Goal: Task Accomplishment & Management: Manage account settings

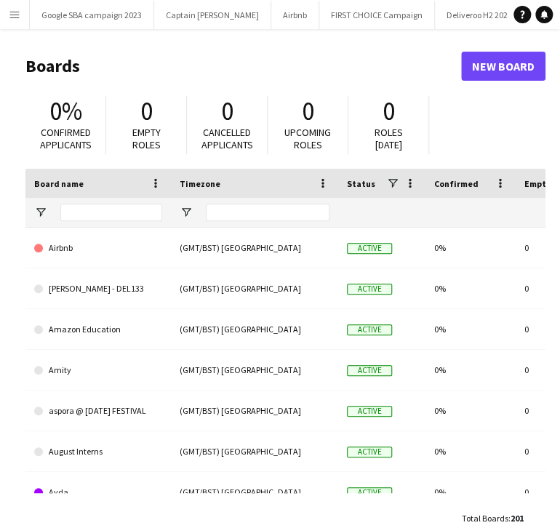
type input "***"
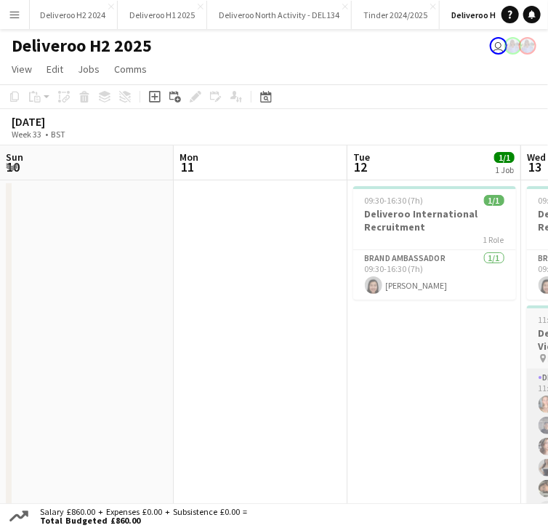
scroll to position [0, 348]
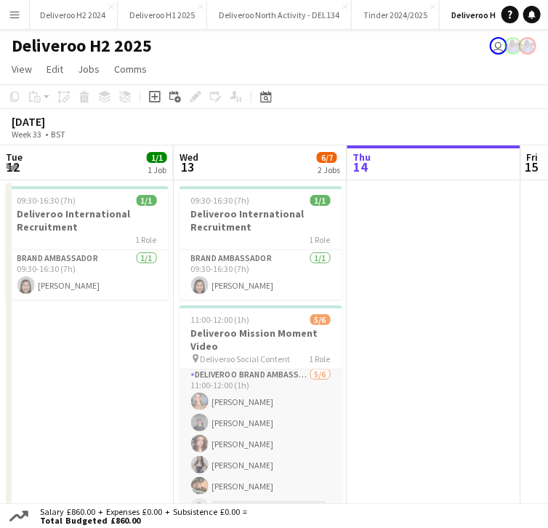
click at [244, 492] on app-card-role "Deliveroo Brand Ambassador [DATE] 11:00-12:00 (1h) [PERSON_NAME] [PERSON_NAME] …" at bounding box center [261, 444] width 163 height 155
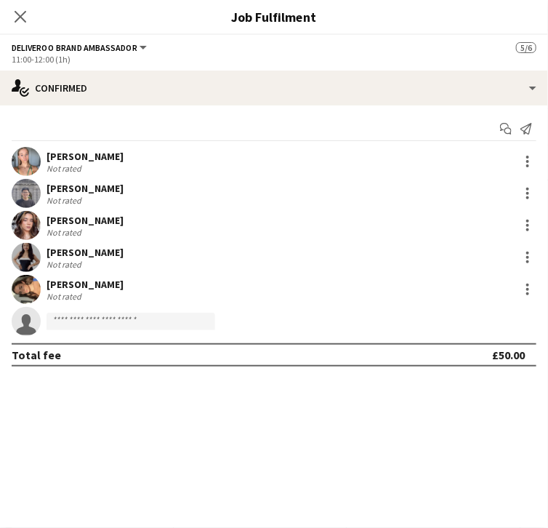
scroll to position [4, 0]
click at [215, 325] on input at bounding box center [131, 321] width 169 height 17
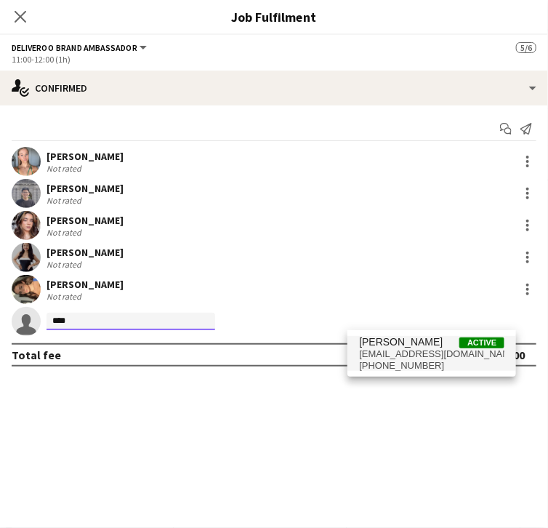
type input "****"
click at [375, 343] on span "[PERSON_NAME]" at bounding box center [401, 342] width 84 height 12
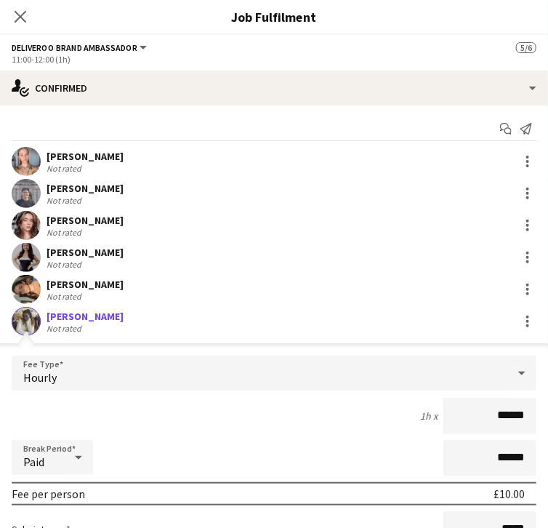
scroll to position [177, 0]
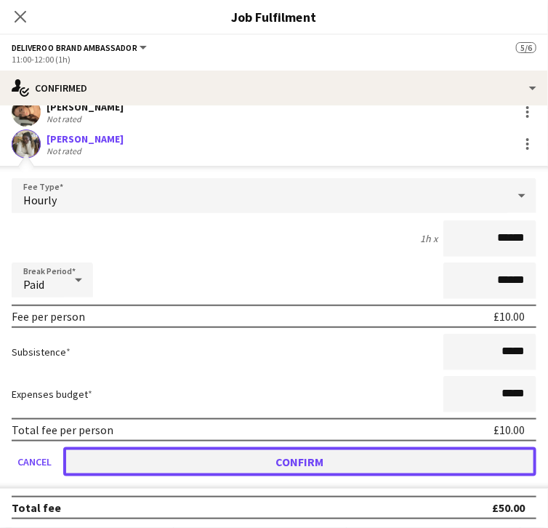
click at [449, 455] on button "Confirm" at bounding box center [300, 461] width 474 height 29
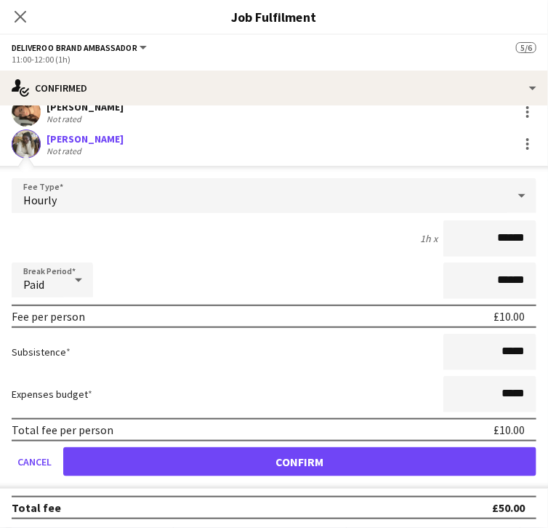
scroll to position [0, 0]
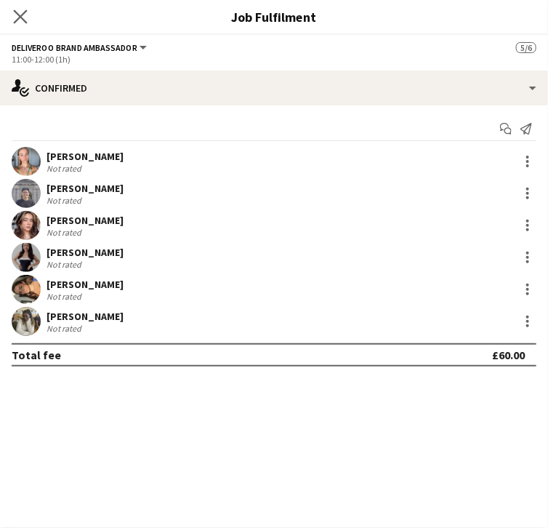
click at [31, 9] on app-icon "Close pop-in" at bounding box center [20, 17] width 21 height 21
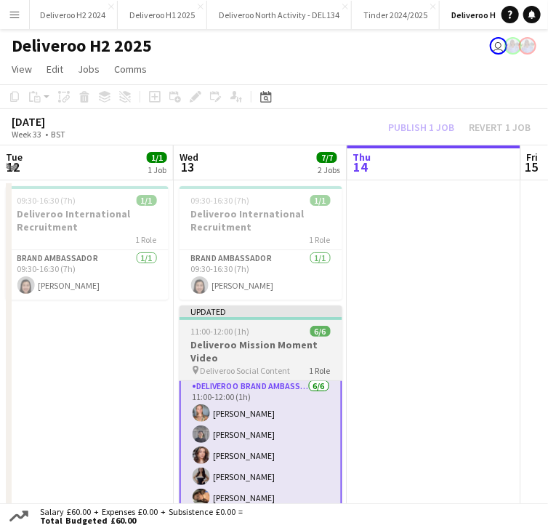
click at [279, 308] on app-job-card "Updated 11:00-12:00 (1h) 6/6 Deliveroo Mission Moment Video pin Deliveroo Socia…" at bounding box center [261, 413] width 163 height 215
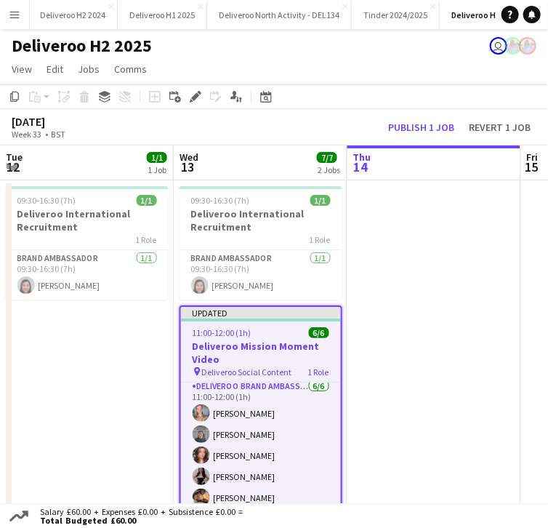
scroll to position [3, 0]
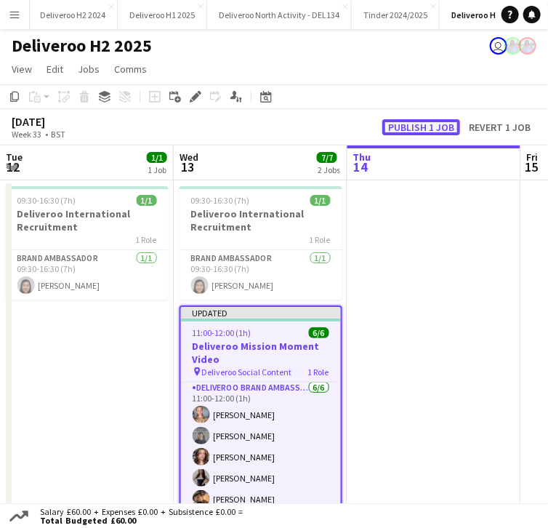
click at [404, 120] on button "Publish 1 job" at bounding box center [422, 127] width 78 height 16
